Goal: Entertainment & Leisure: Consume media (video, audio)

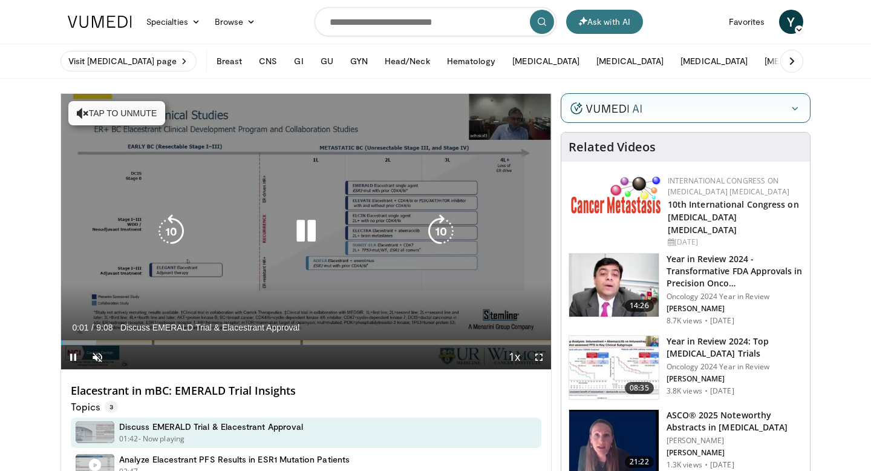
click at [89, 110] on button "Tap to unmute" at bounding box center [116, 113] width 97 height 24
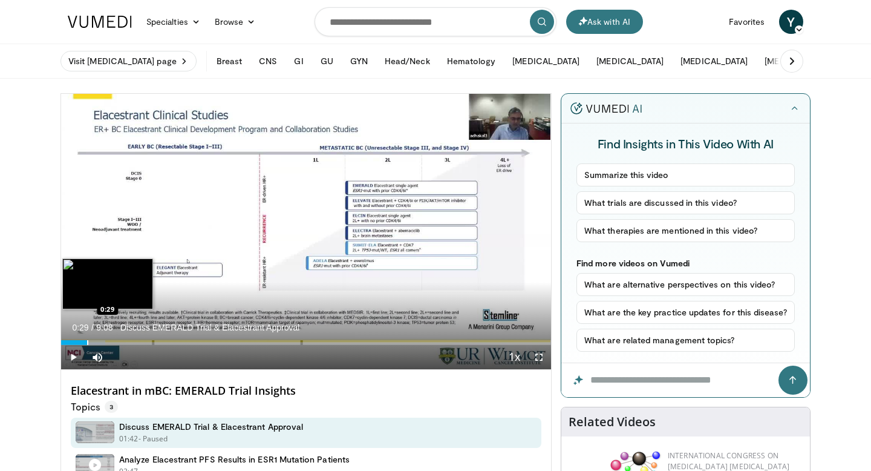
click at [87, 339] on div "Loaded : 9.03% 0:29 0:29" at bounding box center [306, 338] width 490 height 11
click at [102, 339] on div "Loaded : 16.26% 0:29 0:46" at bounding box center [306, 338] width 490 height 11
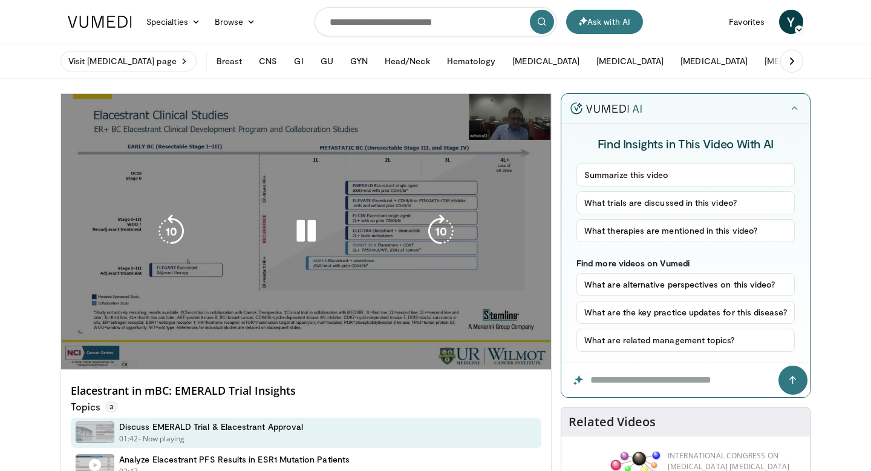
click at [122, 339] on video-js "**********" at bounding box center [306, 232] width 490 height 276
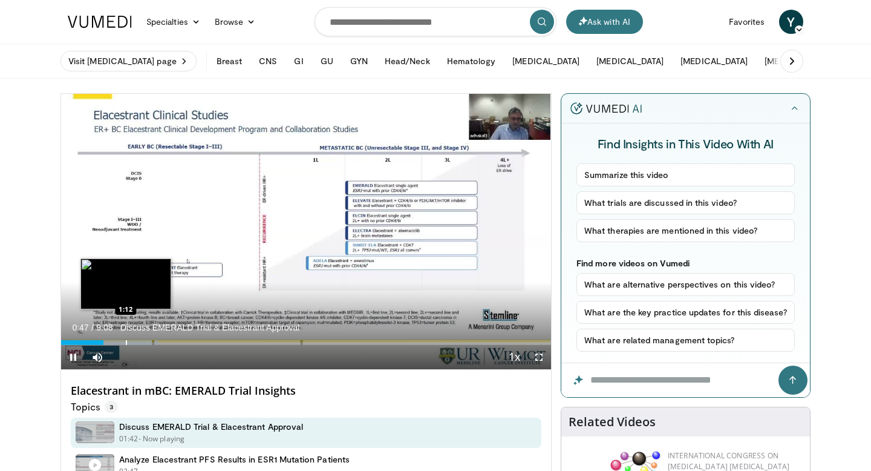
click at [126, 341] on div "Progress Bar" at bounding box center [126, 342] width 1 height 5
click at [139, 341] on div "Progress Bar" at bounding box center [139, 342] width 1 height 5
click at [148, 341] on div "Progress Bar" at bounding box center [148, 342] width 1 height 5
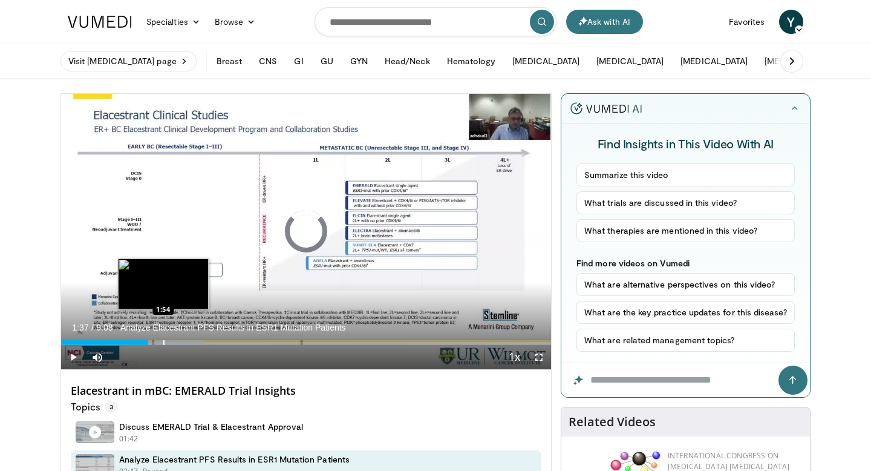
click at [163, 341] on div "Progress Bar" at bounding box center [163, 342] width 1 height 5
click at [176, 341] on div "Progress Bar" at bounding box center [176, 342] width 1 height 5
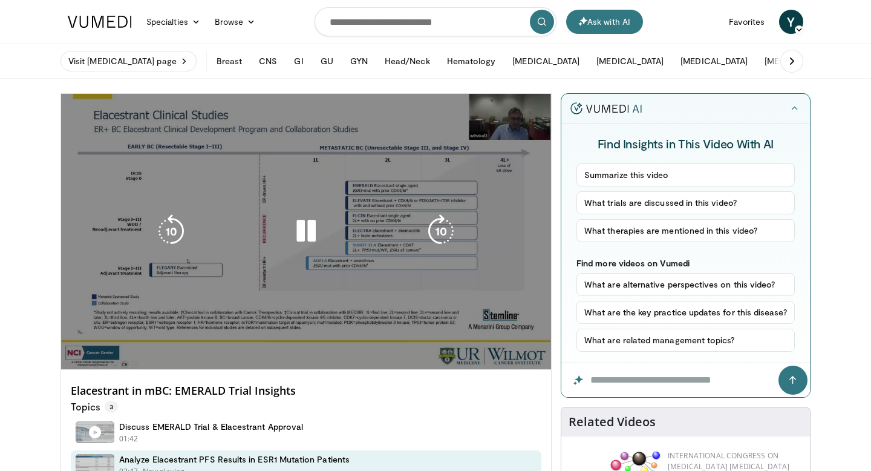
click at [191, 341] on div "10 seconds Tap to unmute" at bounding box center [306, 231] width 490 height 275
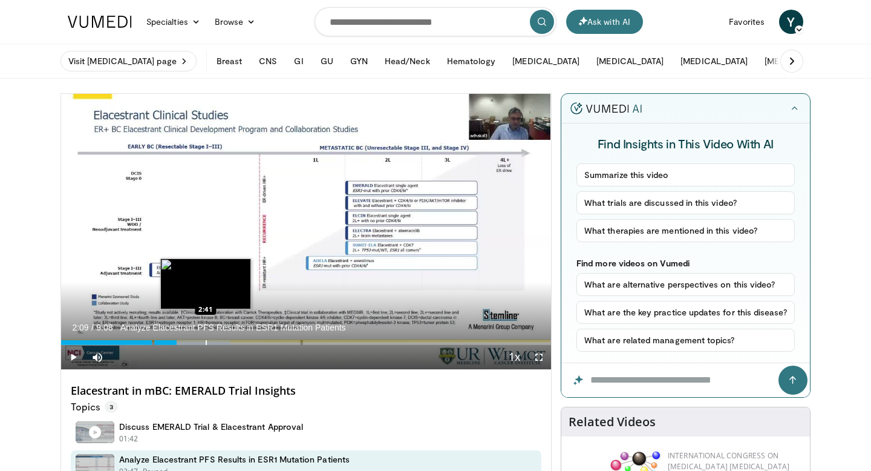
click at [206, 341] on div "Progress Bar" at bounding box center [206, 342] width 1 height 5
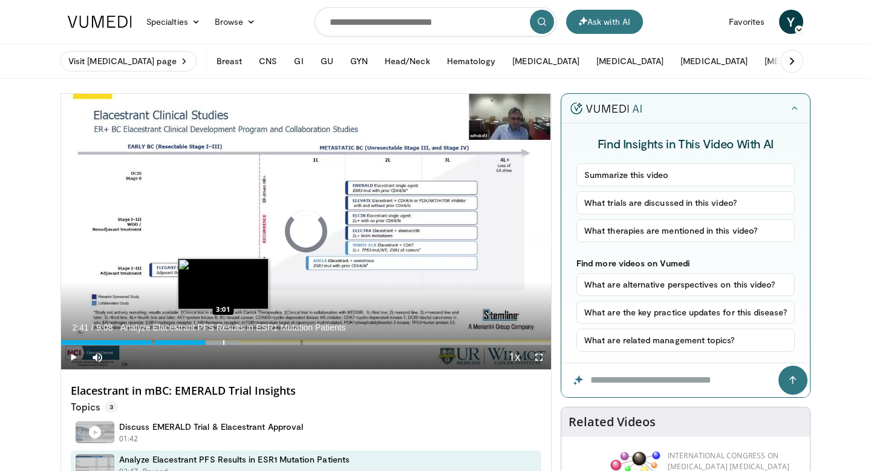
click at [223, 341] on div "Progress Bar" at bounding box center [223, 342] width 1 height 5
click at [224, 341] on div "Progress Bar" at bounding box center [223, 342] width 1 height 5
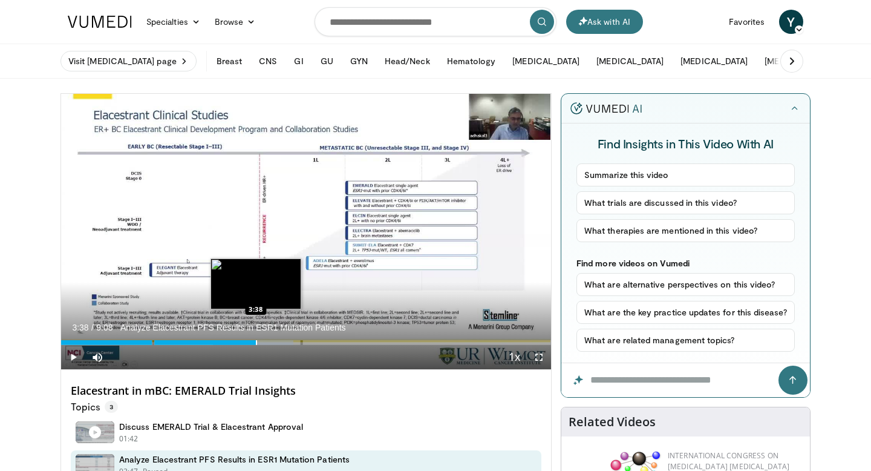
click at [256, 340] on div "Progress Bar" at bounding box center [256, 342] width 1 height 5
click at [259, 340] on div "Progress Bar" at bounding box center [258, 342] width 1 height 5
click at [277, 340] on div "Progress Bar" at bounding box center [275, 342] width 1 height 5
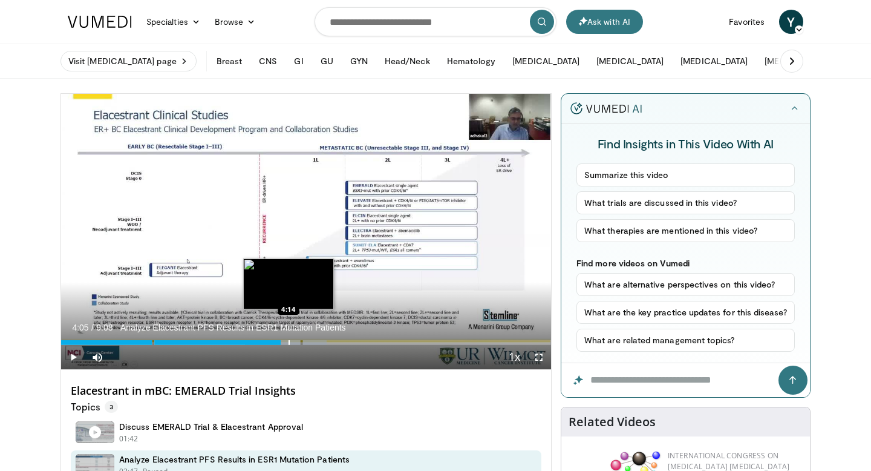
click at [289, 340] on div "Progress Bar" at bounding box center [289, 342] width 1 height 5
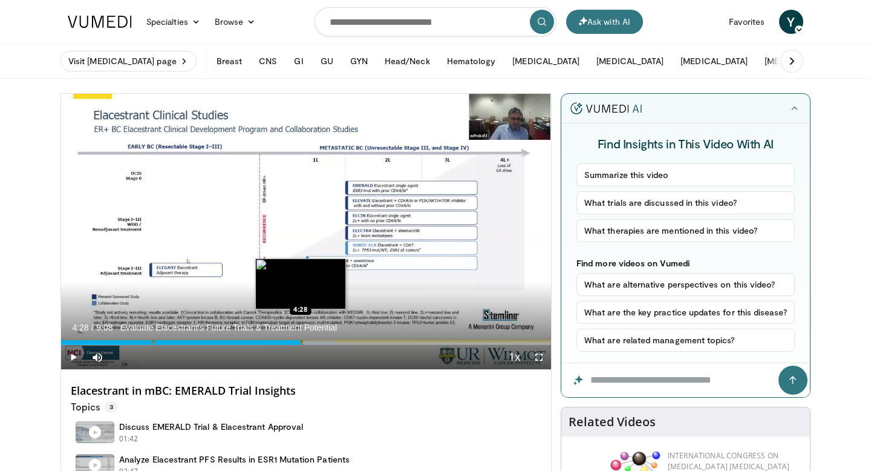
click at [301, 340] on div "Loaded : 56.05% 4:15 4:28" at bounding box center [306, 338] width 490 height 11
click at [313, 340] on div "Progress Bar" at bounding box center [313, 342] width 1 height 5
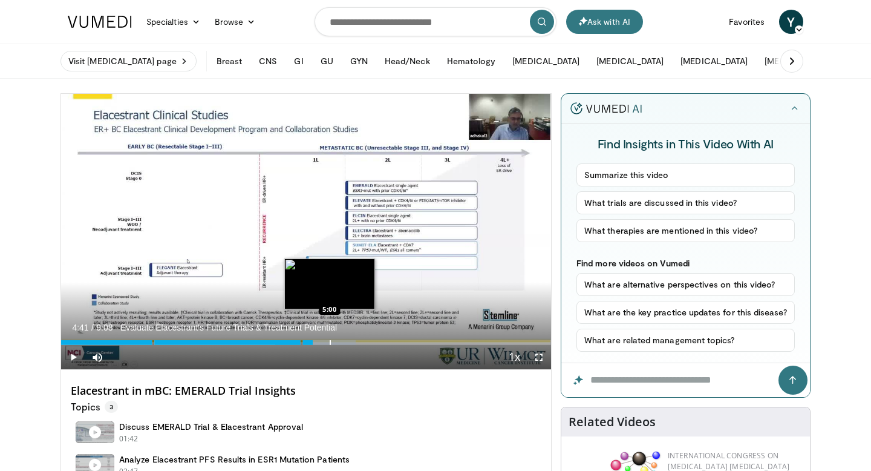
click at [330, 340] on div "Progress Bar" at bounding box center [330, 342] width 1 height 5
click at [331, 340] on div "Progress Bar" at bounding box center [330, 342] width 1 height 5
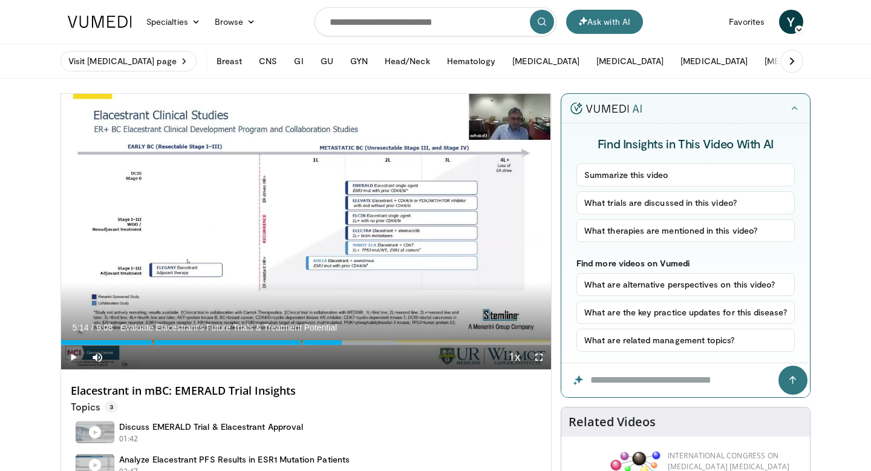
click at [74, 354] on span "Video Player" at bounding box center [73, 357] width 24 height 24
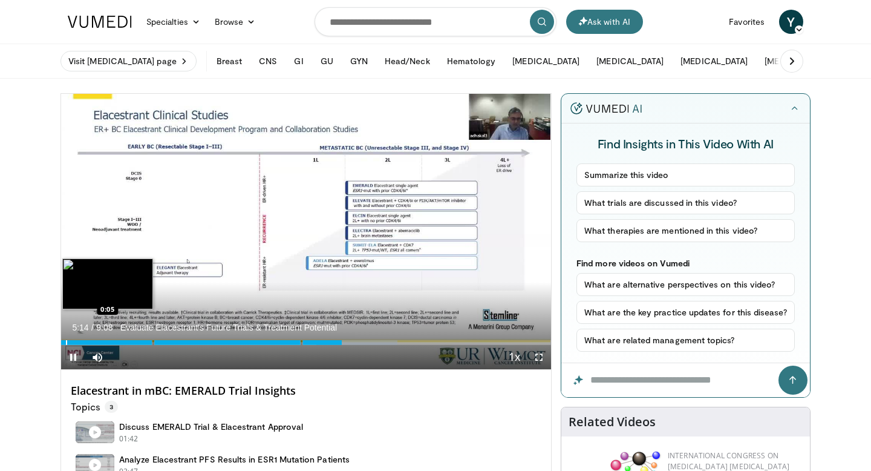
click at [66, 342] on div "Progress Bar" at bounding box center [66, 342] width 1 height 5
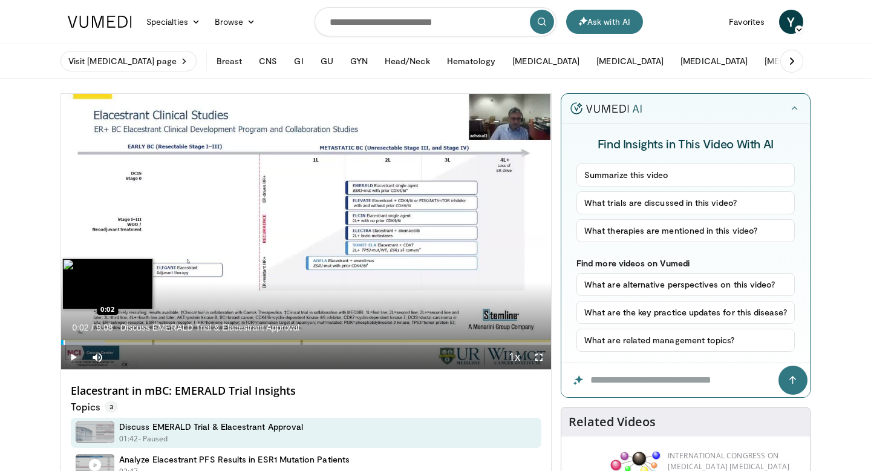
click at [64, 342] on div "Progress Bar" at bounding box center [64, 342] width 1 height 5
click at [61, 343] on div "Progress Bar" at bounding box center [61, 342] width 1 height 5
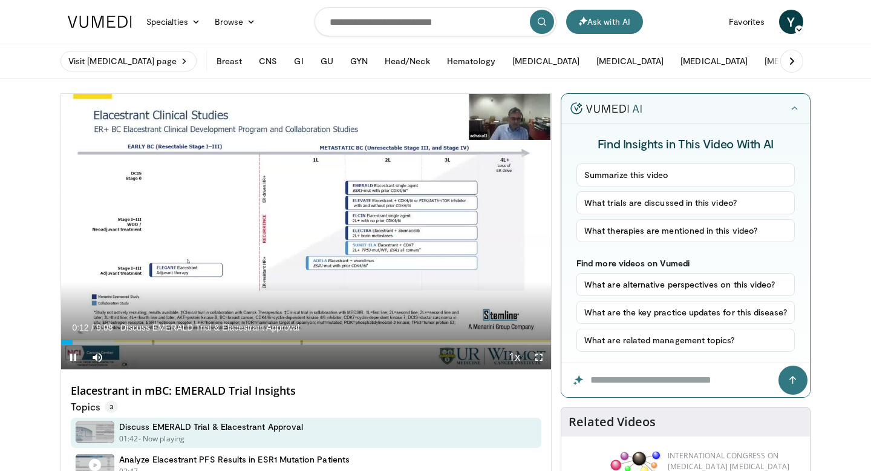
click at [73, 355] on span "Video Player" at bounding box center [73, 357] width 24 height 24
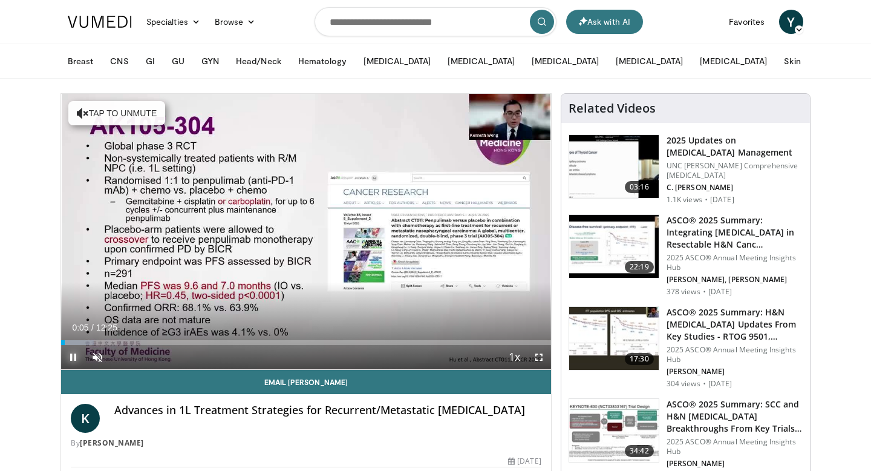
click at [76, 356] on span "Video Player" at bounding box center [73, 357] width 24 height 24
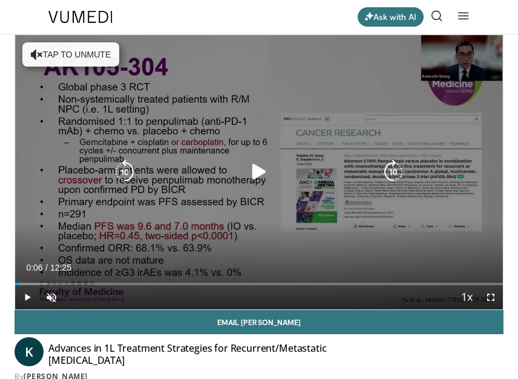
click at [221, 101] on div "10 seconds Tap to unmute" at bounding box center [259, 172] width 488 height 274
drag, startPoint x: 322, startPoint y: 96, endPoint x: 251, endPoint y: 189, distance: 116.9
click at [251, 189] on div "10 seconds Tap to unmute" at bounding box center [259, 172] width 488 height 274
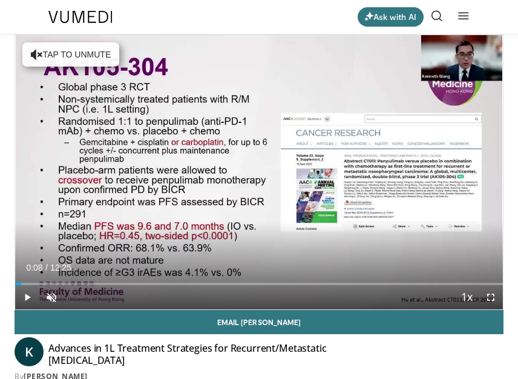
click at [488, 21] on header "Ask with AI Specialties Adult & Family Medicine Allergy, Asthma, Immunology Ane…" at bounding box center [259, 17] width 518 height 34
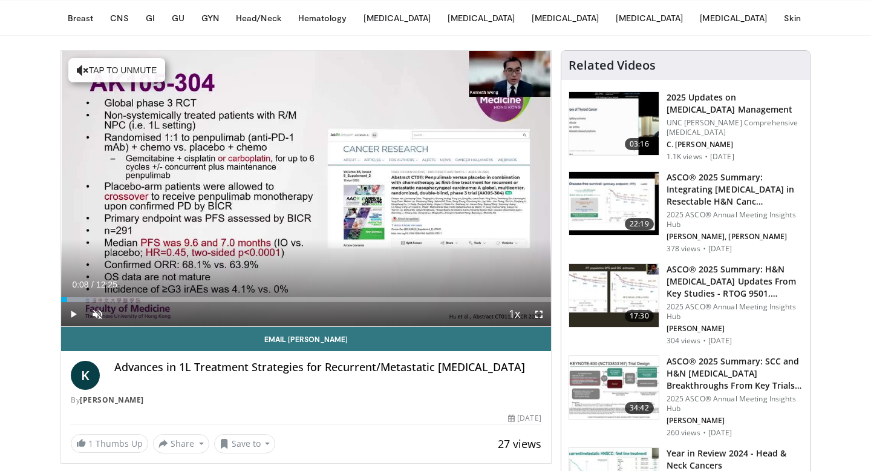
scroll to position [44, 0]
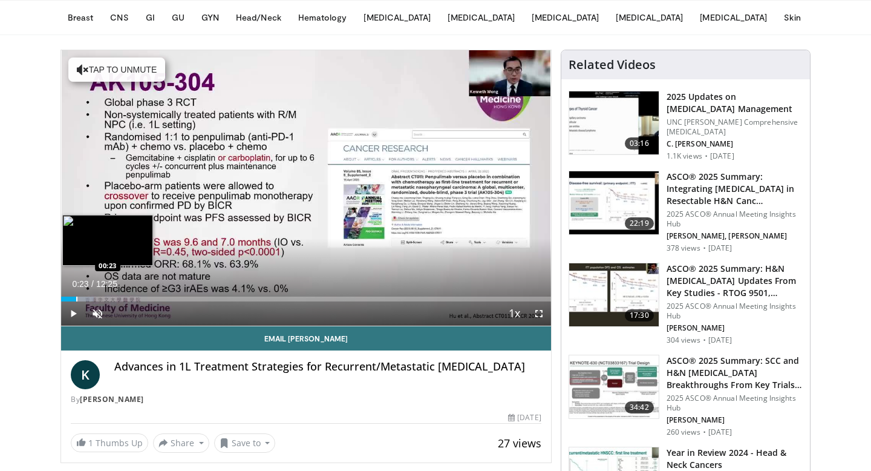
click at [76, 300] on div "Progress Bar" at bounding box center [76, 299] width 1 height 5
click at [88, 300] on div "Progress Bar" at bounding box center [88, 299] width 1 height 5
click at [101, 297] on div "Progress Bar" at bounding box center [101, 299] width 1 height 5
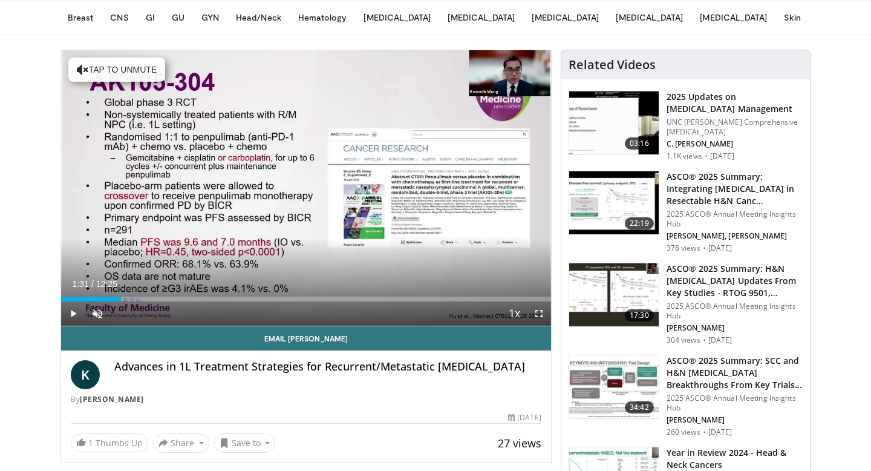
click at [120, 296] on div "Loaded : 17.29% 01:31 01:31" at bounding box center [306, 295] width 490 height 11
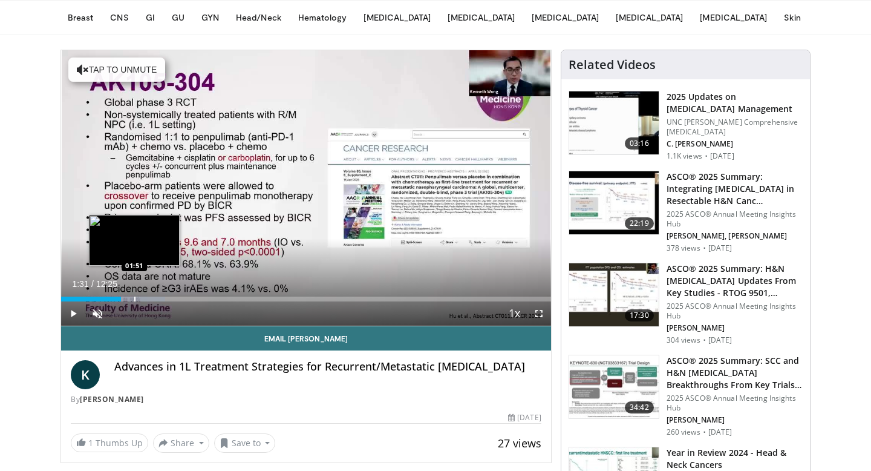
click at [134, 296] on div "Loaded : 21.28% 01:31 01:51" at bounding box center [306, 295] width 490 height 11
click at [151, 297] on div "Progress Bar" at bounding box center [151, 299] width 1 height 5
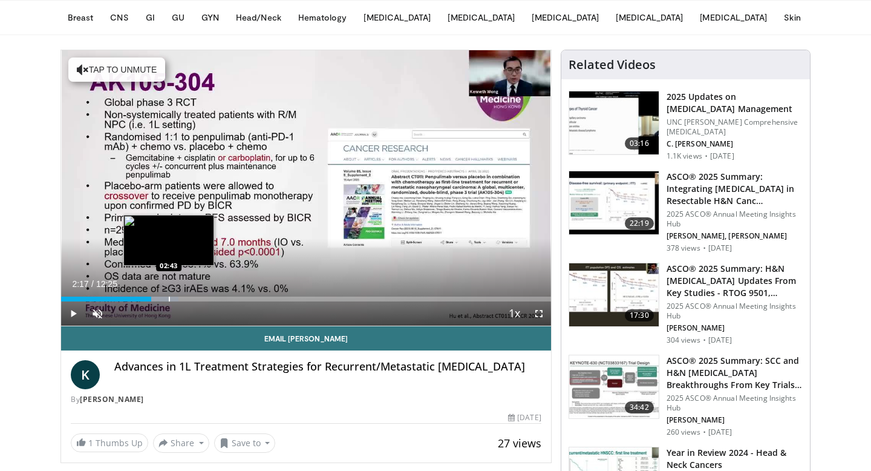
click at [169, 296] on div "Loaded : 23.94% 02:17 02:43" at bounding box center [306, 295] width 490 height 11
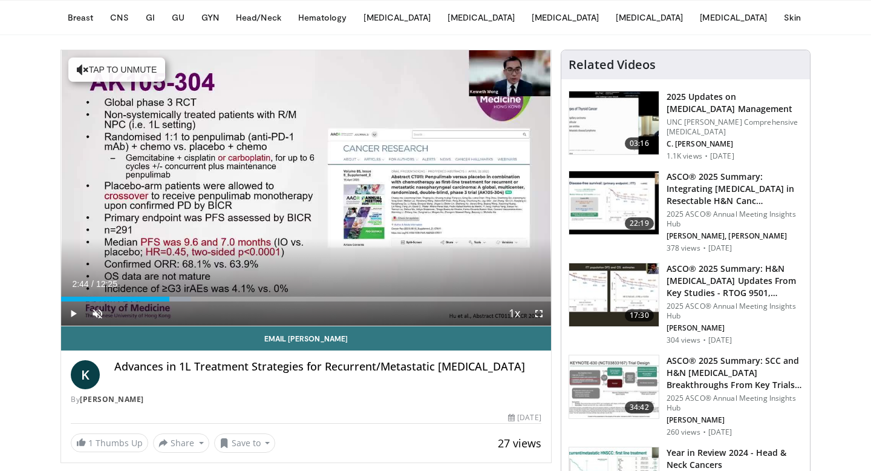
click at [199, 295] on div "Loaded : 26.60% 02:44 03:28" at bounding box center [306, 295] width 490 height 11
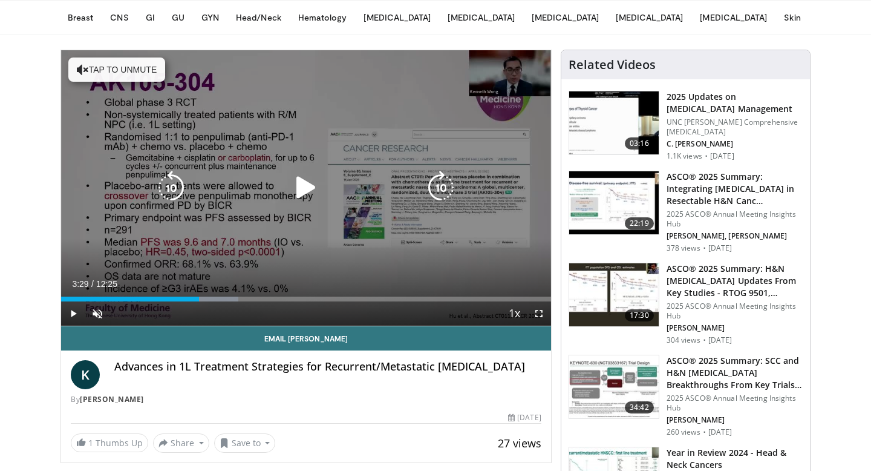
click at [86, 69] on icon "Video Player" at bounding box center [83, 70] width 12 height 12
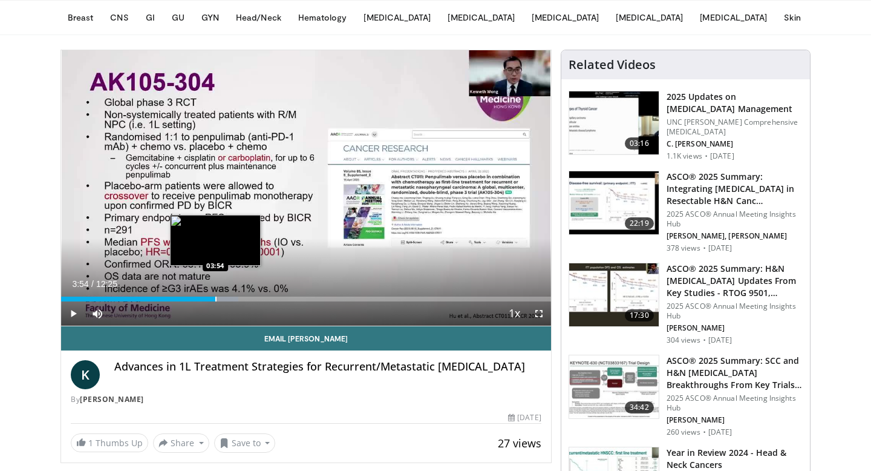
click at [215, 296] on div "Loaded : 36.22% 03:29 03:54" at bounding box center [306, 295] width 490 height 11
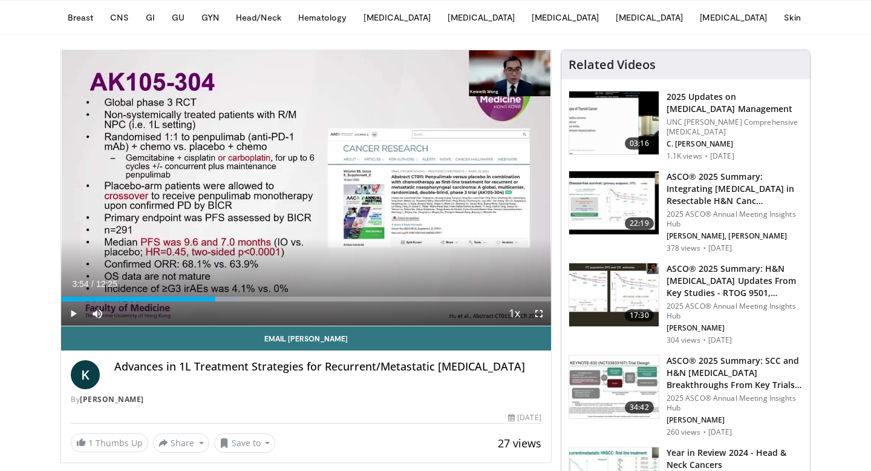
click at [236, 296] on div "Loaded : 36.22% 03:54 04:21" at bounding box center [306, 295] width 490 height 11
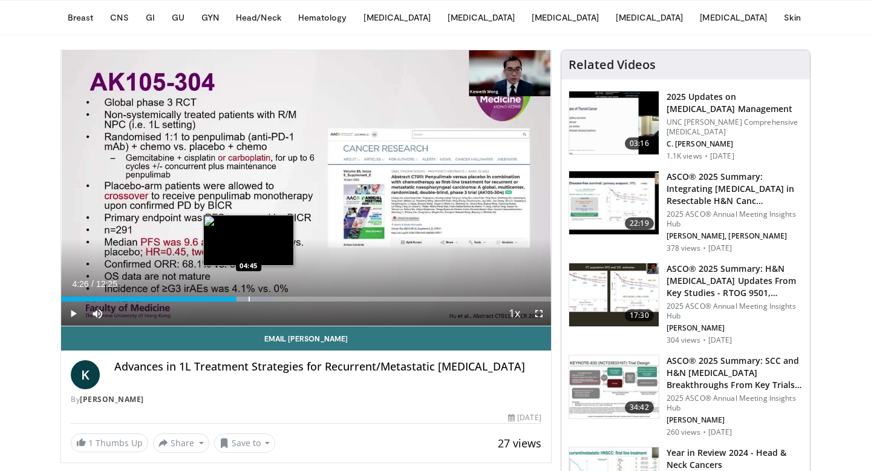
click at [249, 296] on div "Loaded : 43.90% 04:26 04:45" at bounding box center [306, 295] width 490 height 11
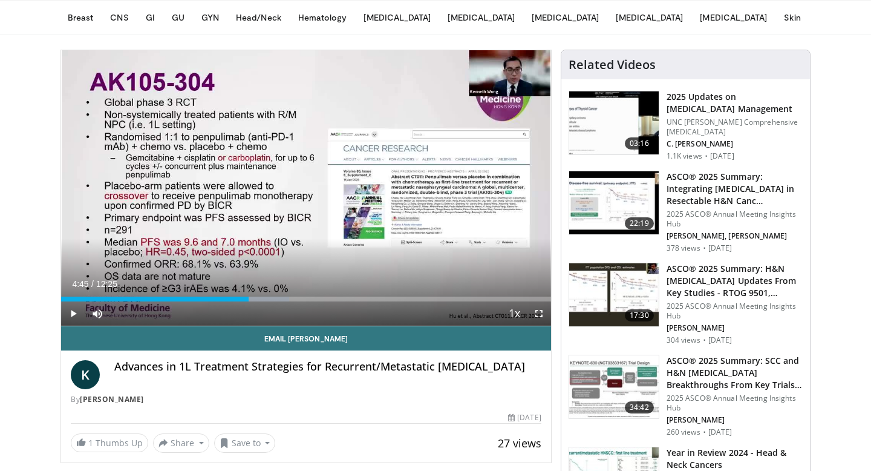
click at [264, 296] on div "Loaded : 46.57% 04:45 05:09" at bounding box center [306, 295] width 490 height 11
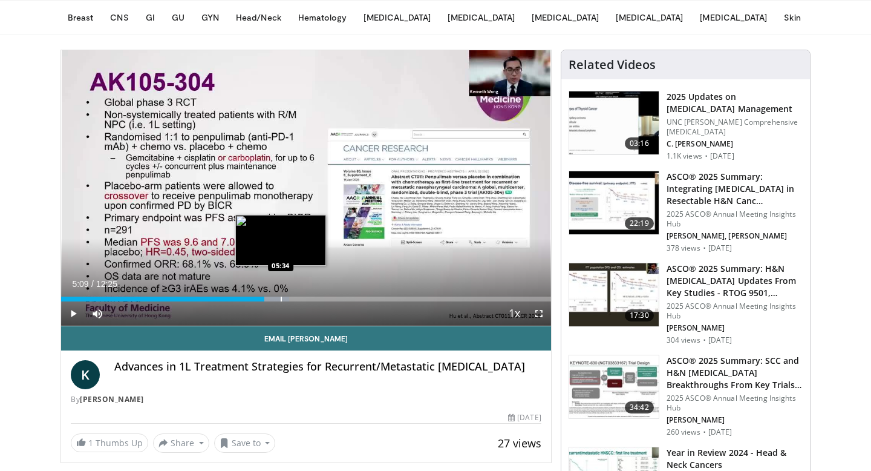
click at [281, 296] on div "Loaded : 46.57% 05:09 05:34" at bounding box center [306, 295] width 490 height 11
click at [294, 297] on div "Progress Bar" at bounding box center [294, 299] width 1 height 5
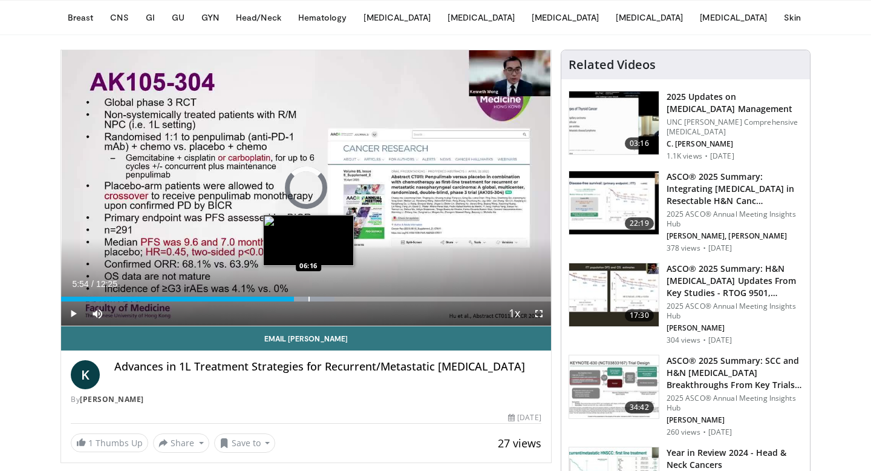
click at [309, 297] on div "Progress Bar" at bounding box center [309, 299] width 1 height 5
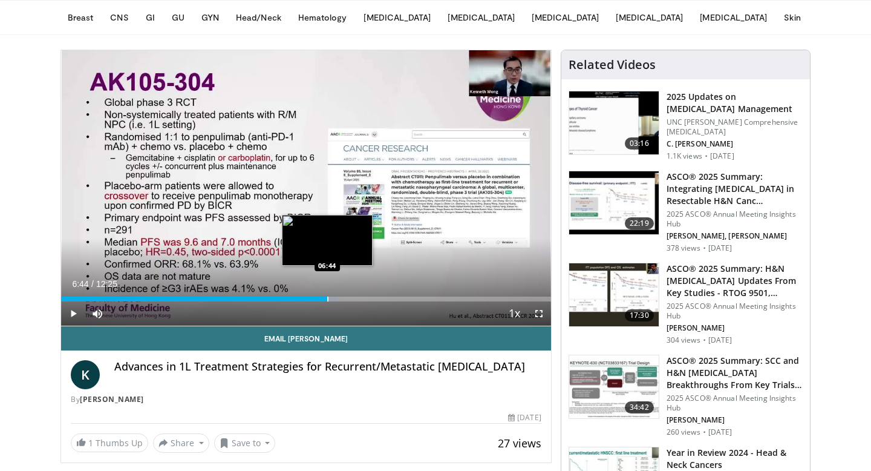
click at [327, 297] on div "Progress Bar" at bounding box center [327, 299] width 1 height 5
click at [341, 297] on div "Progress Bar" at bounding box center [341, 299] width 1 height 5
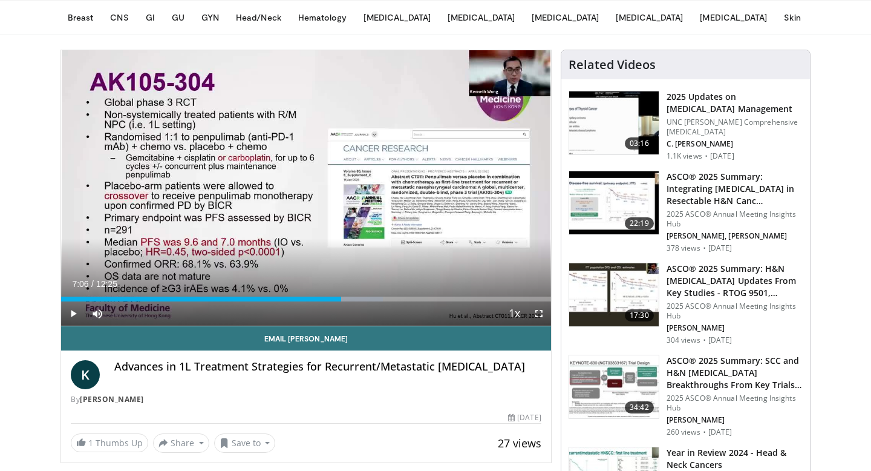
click at [349, 297] on div "Progress Bar" at bounding box center [349, 299] width 1 height 5
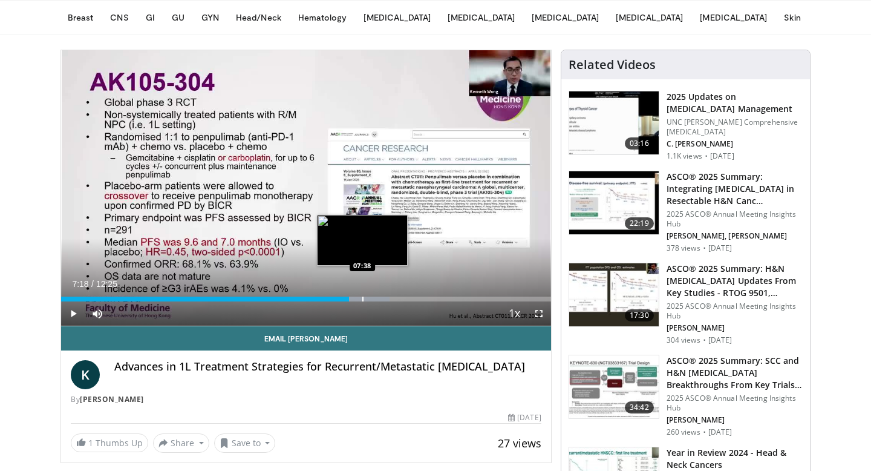
click at [362, 298] on div "Progress Bar" at bounding box center [362, 299] width 1 height 5
click at [377, 298] on div "Progress Bar" at bounding box center [377, 299] width 1 height 5
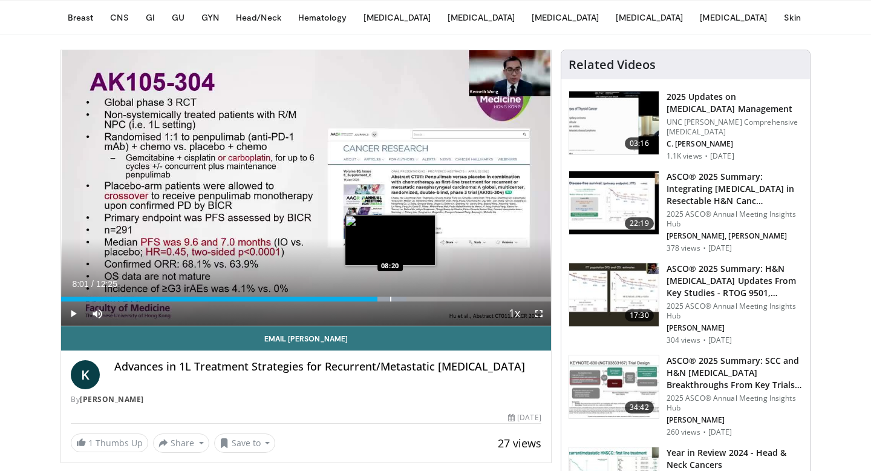
click at [390, 298] on div "Progress Bar" at bounding box center [390, 299] width 1 height 5
click at [401, 297] on div "Progress Bar" at bounding box center [401, 299] width 1 height 5
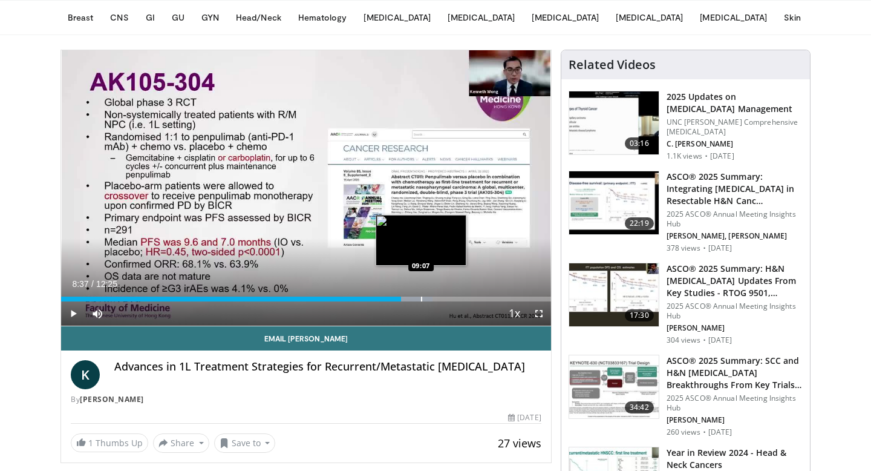
click at [421, 297] on div "Progress Bar" at bounding box center [421, 299] width 1 height 5
click at [433, 297] on div "Progress Bar" at bounding box center [433, 299] width 1 height 5
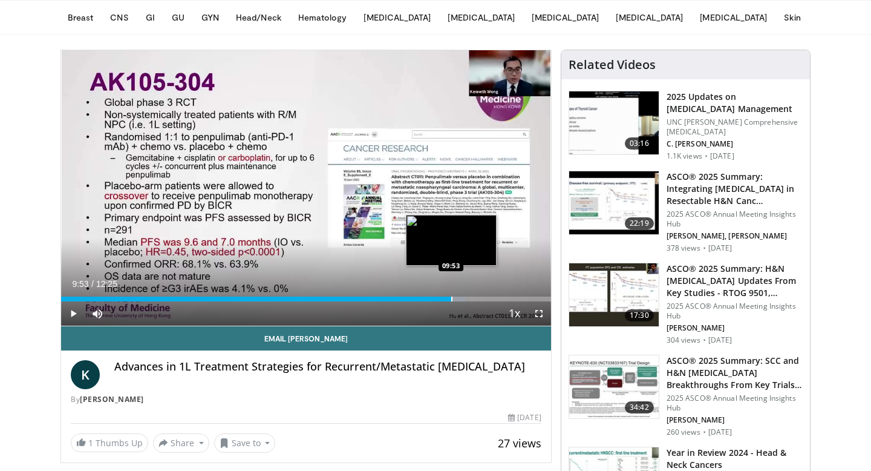
click at [451, 297] on div "Progress Bar" at bounding box center [451, 299] width 1 height 5
click at [467, 298] on div "Progress Bar" at bounding box center [467, 299] width 1 height 5
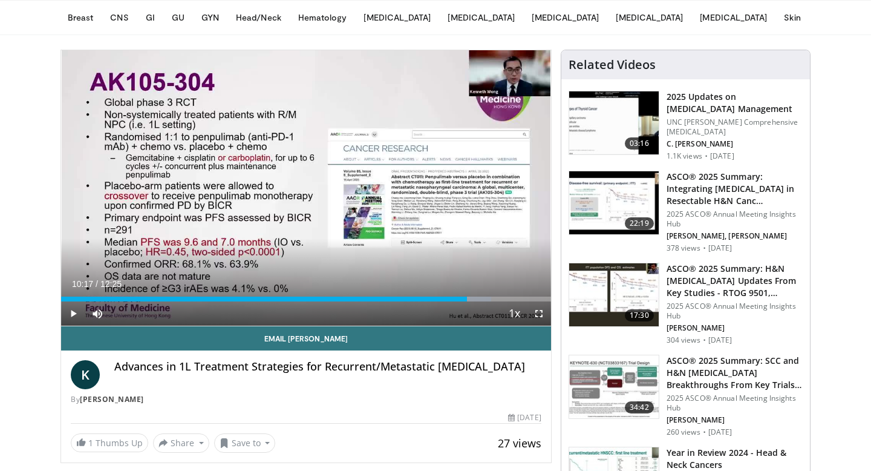
click at [485, 303] on div "Current Time 10:17 / Duration 12:25 Play Skip Backward Skip Forward Mute 0% Loa…" at bounding box center [306, 313] width 490 height 24
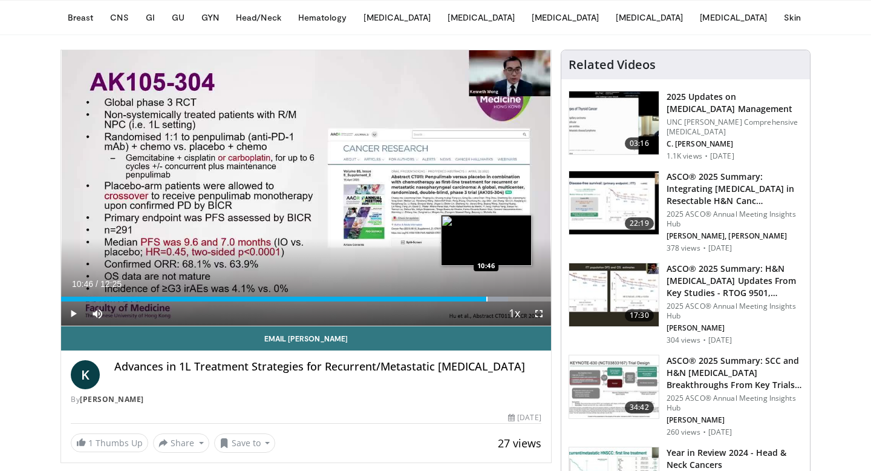
click at [487, 297] on div "Progress Bar" at bounding box center [487, 299] width 1 height 5
click at [491, 297] on div "Progress Bar" at bounding box center [490, 299] width 1 height 5
click at [516, 297] on div "Progress Bar" at bounding box center [516, 299] width 1 height 5
click at [534, 297] on div "Progress Bar" at bounding box center [532, 299] width 1 height 5
